Goal: Task Accomplishment & Management: Use online tool/utility

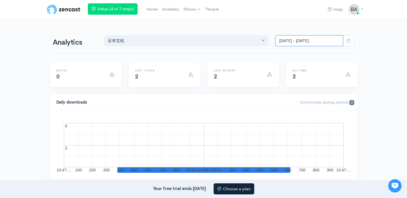
click at [306, 41] on input "[DATE] - [DATE]" at bounding box center [309, 40] width 68 height 11
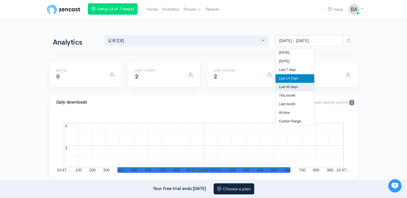
click at [300, 88] on li "Last 30 days" at bounding box center [295, 87] width 39 height 9
type input "[DATE] - [DATE]"
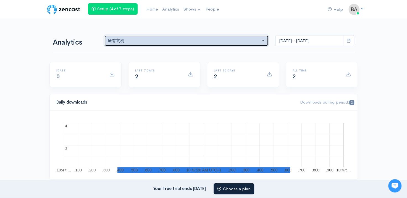
click at [247, 41] on div "证有玄机" at bounding box center [184, 41] width 153 height 6
click at [241, 39] on div "证有玄机" at bounding box center [184, 41] width 153 height 6
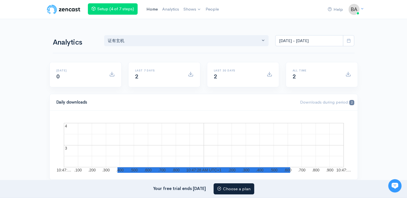
click at [149, 6] on link "Home" at bounding box center [152, 9] width 16 height 12
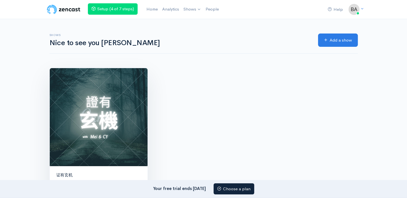
click at [106, 101] on img at bounding box center [99, 117] width 98 height 98
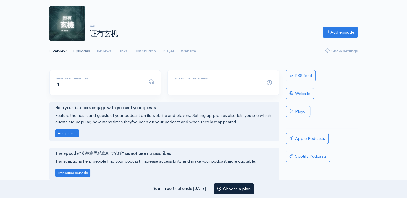
click at [78, 48] on link "Episodes" at bounding box center [81, 51] width 17 height 20
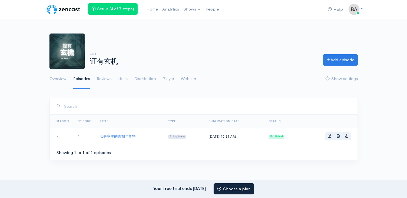
click at [129, 132] on td "实验室里的真相与笑料" at bounding box center [129, 136] width 68 height 17
click at [129, 134] on link "实验室里的真相与笑料" at bounding box center [118, 136] width 36 height 5
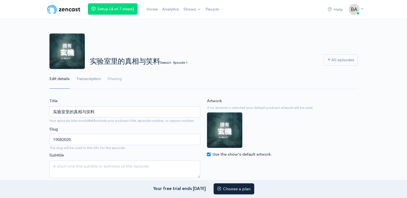
click at [91, 79] on link "Transcription" at bounding box center [88, 79] width 25 height 20
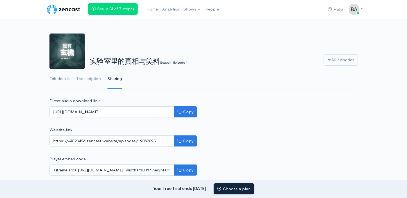
click at [61, 77] on link "Edit details" at bounding box center [60, 79] width 20 height 20
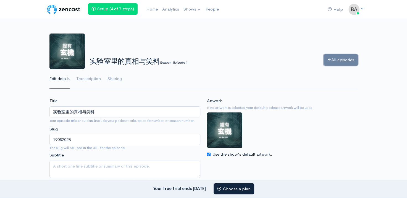
click at [329, 58] on icon at bounding box center [329, 59] width 4 height 4
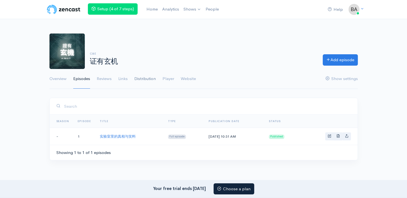
click at [147, 78] on link "Distribution" at bounding box center [145, 79] width 22 height 20
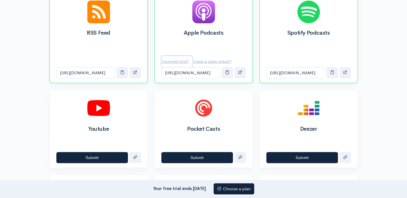
click at [181, 62] on u "Incorrect link?" at bounding box center [175, 61] width 27 height 5
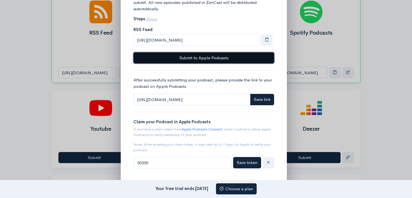
click at [222, 55] on button "Submit to Apple Podcasts" at bounding box center [203, 57] width 141 height 11
